Goal: Information Seeking & Learning: Learn about a topic

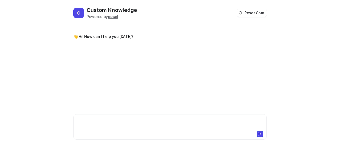
click at [135, 125] on div at bounding box center [170, 124] width 191 height 12
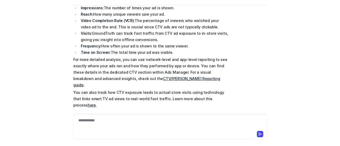
scroll to position [63, 0]
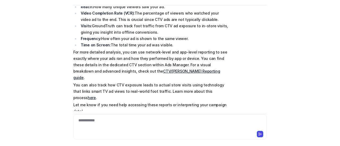
click at [255, 73] on div "Searched knowledge base search_queries : "CTV campaign performance metrics,how …" at bounding box center [170, 50] width 194 height 147
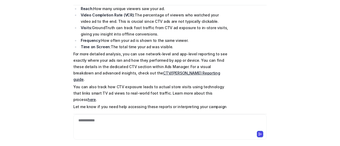
scroll to position [62, 0]
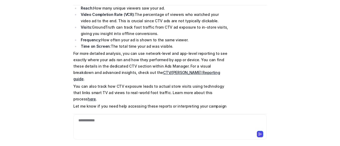
click at [242, 67] on div "Searched knowledge base search_queries : "CTV campaign performance metrics,how …" at bounding box center [170, 51] width 194 height 147
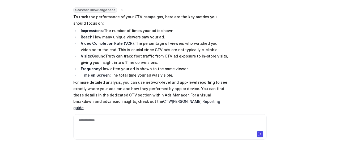
scroll to position [33, 0]
drag, startPoint x: 71, startPoint y: 17, endPoint x: 167, endPoint y: 77, distance: 112.8
click at [167, 77] on span "To track the performance of your CTV campaigns, here are the key metrics you sh…" at bounding box center [151, 79] width 156 height 131
copy span "To track the performance of your CTV campaigns, here are the key metrics you sh…"
click at [182, 87] on p "For more detailed analysis, you can use network-level and app-level reporting t…" at bounding box center [151, 96] width 156 height 32
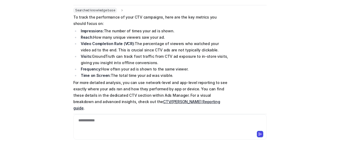
click at [153, 102] on link "CTV/[PERSON_NAME] Reporting guide" at bounding box center [146, 105] width 147 height 11
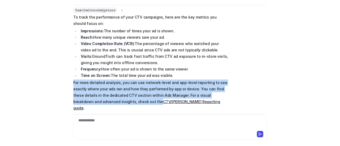
drag, startPoint x: 71, startPoint y: 82, endPoint x: 128, endPoint y: 101, distance: 59.7
click at [128, 101] on p "For more detailed analysis, you can use network-level and app-level reporting t…" at bounding box center [151, 96] width 156 height 32
copy p "For more detailed analysis, you can use network-level and app-level reporting t…"
